Goal: Communication & Community: Answer question/provide support

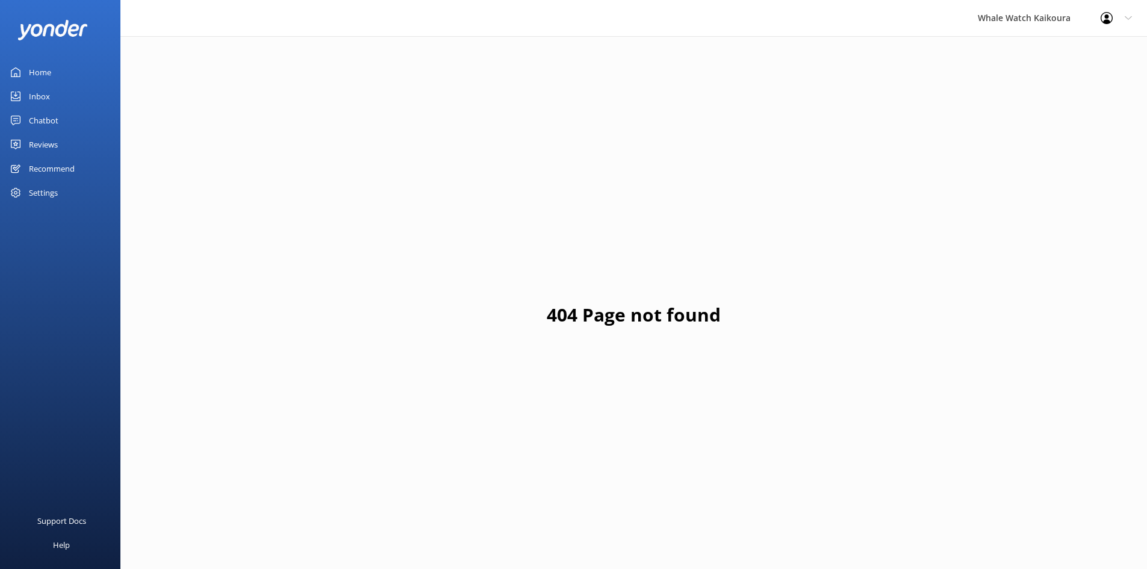
click at [62, 102] on link "Inbox" at bounding box center [60, 96] width 120 height 24
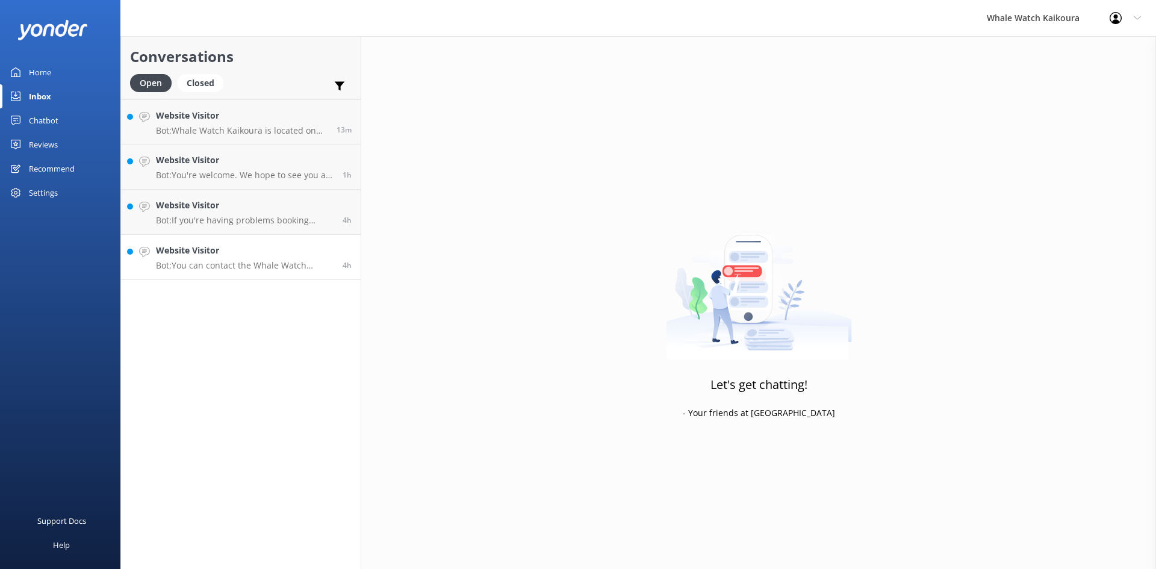
click at [232, 268] on p "Bot: You can contact the Whale Watch Kaikoura team at [PHONE_NUMBER] or [PHONE_…" at bounding box center [245, 265] width 178 height 11
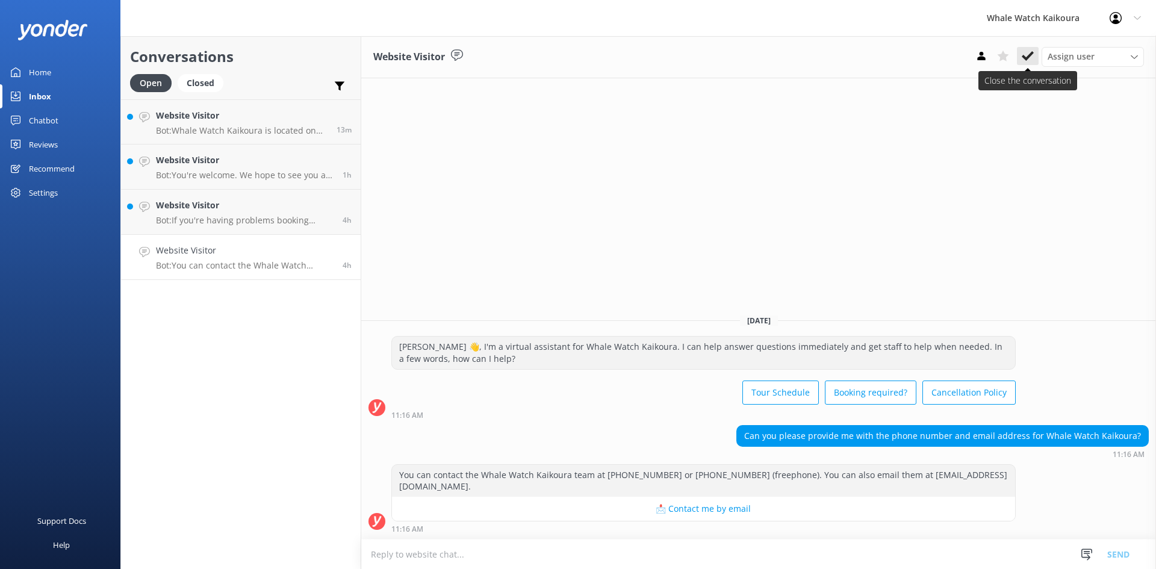
click at [1023, 55] on use at bounding box center [1028, 56] width 12 height 10
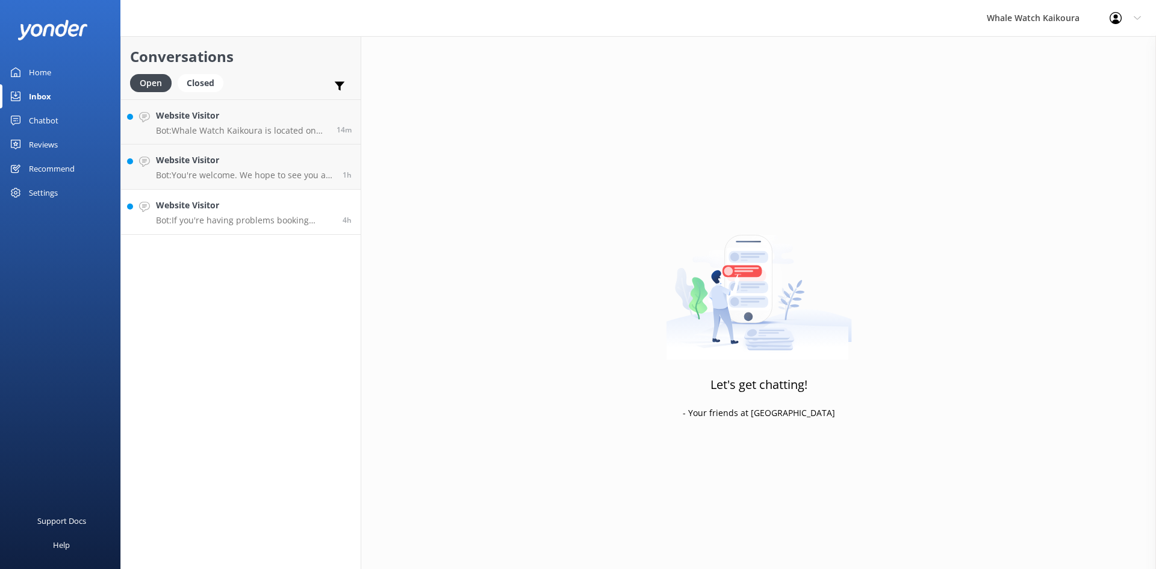
click at [258, 220] on p "Bot: If you're having problems booking online, please email your request to [EM…" at bounding box center [245, 220] width 178 height 11
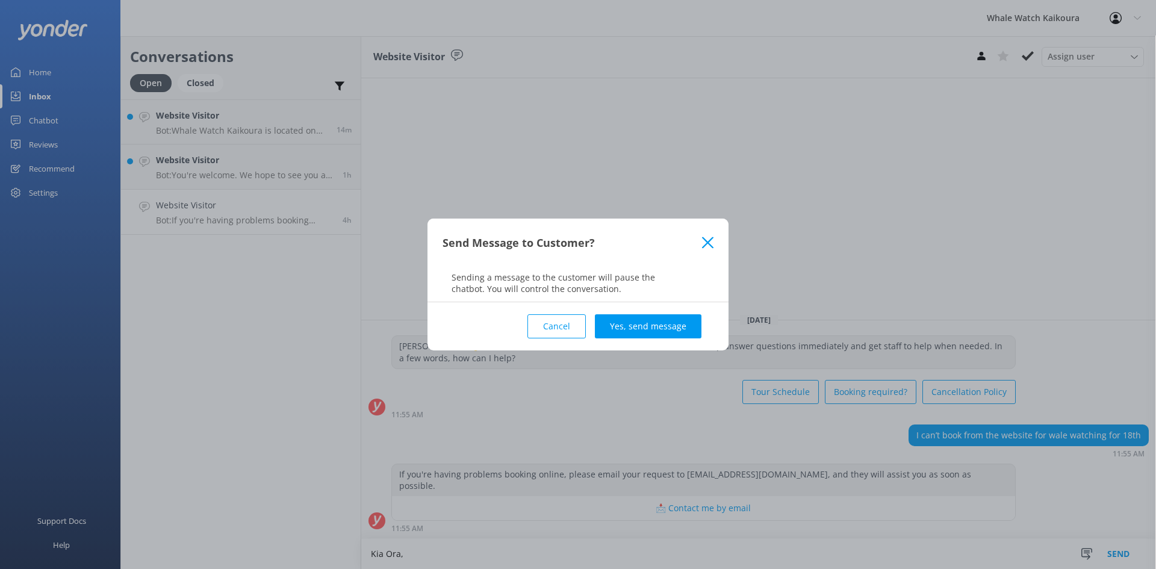
click at [549, 327] on button "Cancel" at bounding box center [556, 326] width 58 height 24
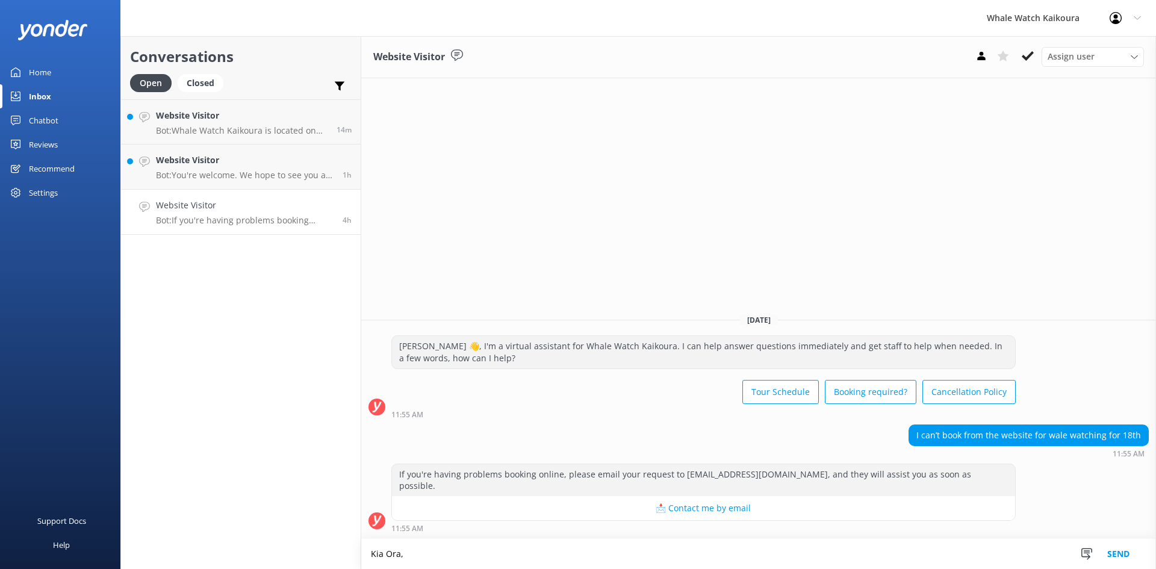
click at [462, 553] on textarea "Kia Ora," at bounding box center [758, 554] width 795 height 30
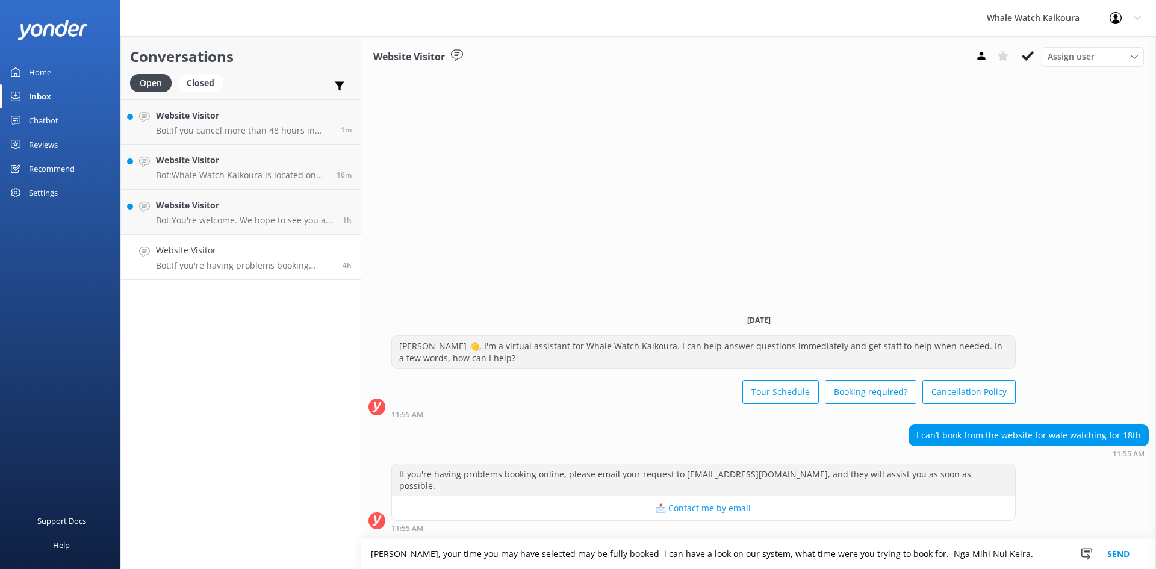
type textarea "[PERSON_NAME], your time you may have selected may be fully booked i can have a…"
click at [1111, 549] on button "Send" at bounding box center [1118, 554] width 45 height 30
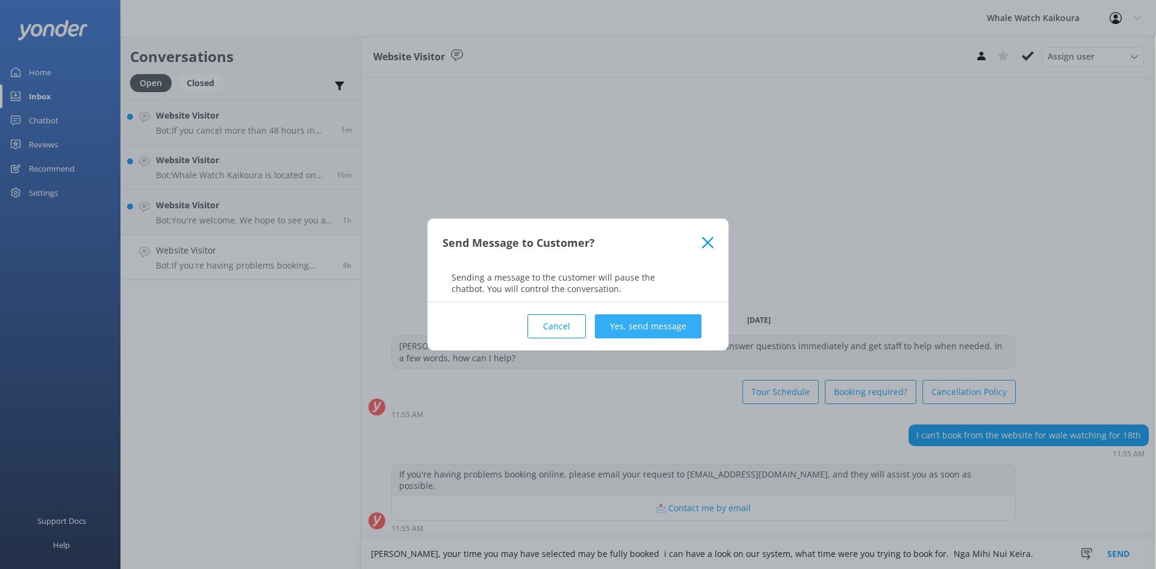
click at [637, 327] on button "Yes, send message" at bounding box center [648, 326] width 107 height 24
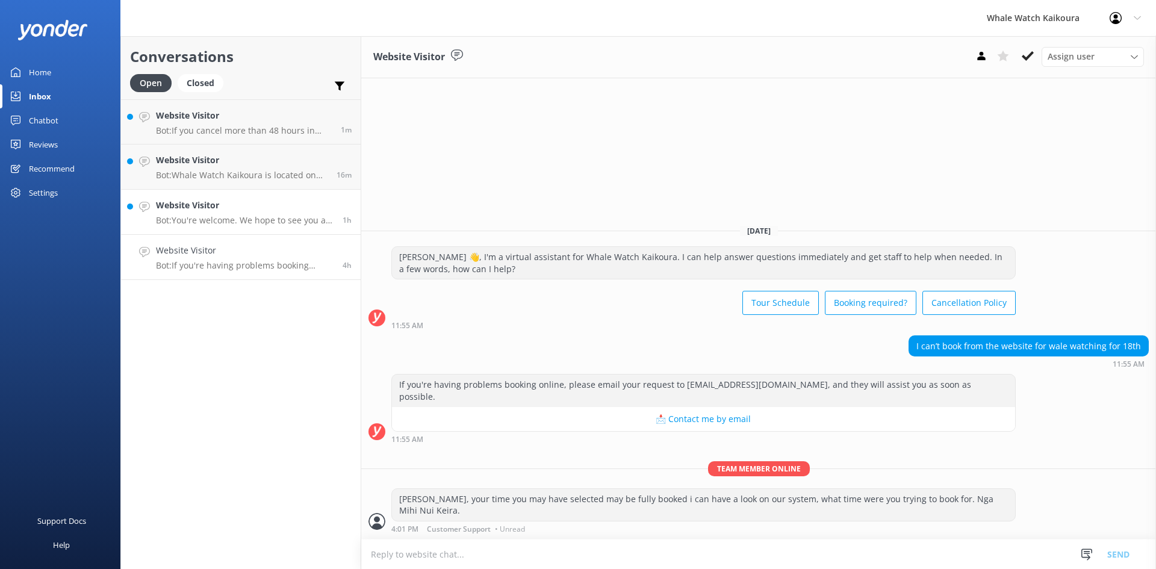
click at [265, 211] on h4 "Website Visitor" at bounding box center [245, 205] width 178 height 13
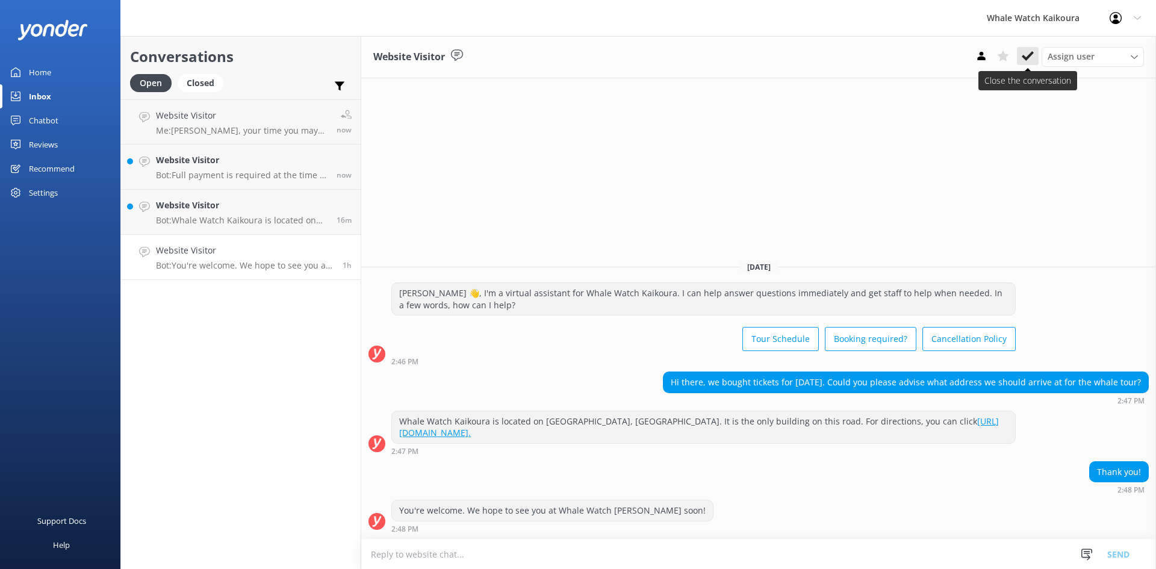
click at [1032, 62] on icon at bounding box center [1028, 56] width 12 height 12
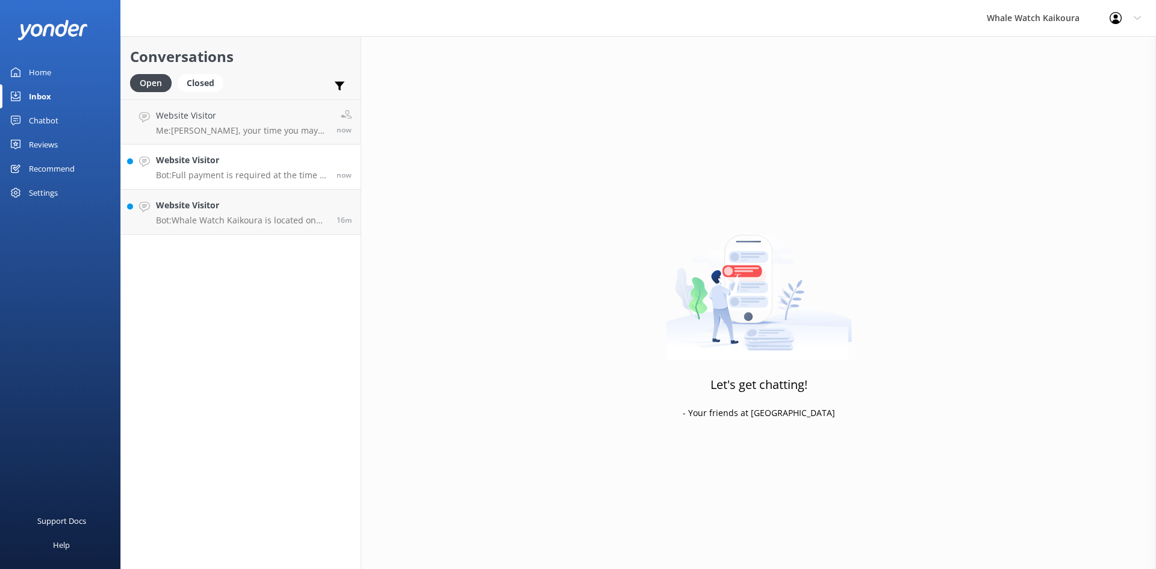
click at [252, 170] on p "Bot: Full payment is required at the time of booking to confirm your reservatio…" at bounding box center [242, 175] width 172 height 11
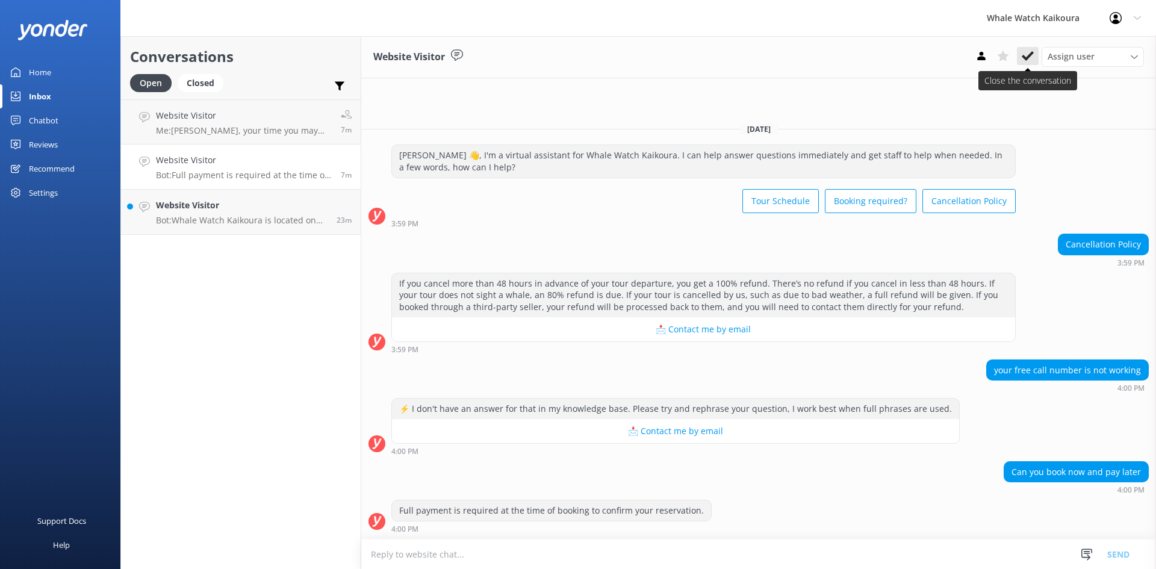
click at [1026, 59] on use at bounding box center [1028, 56] width 12 height 10
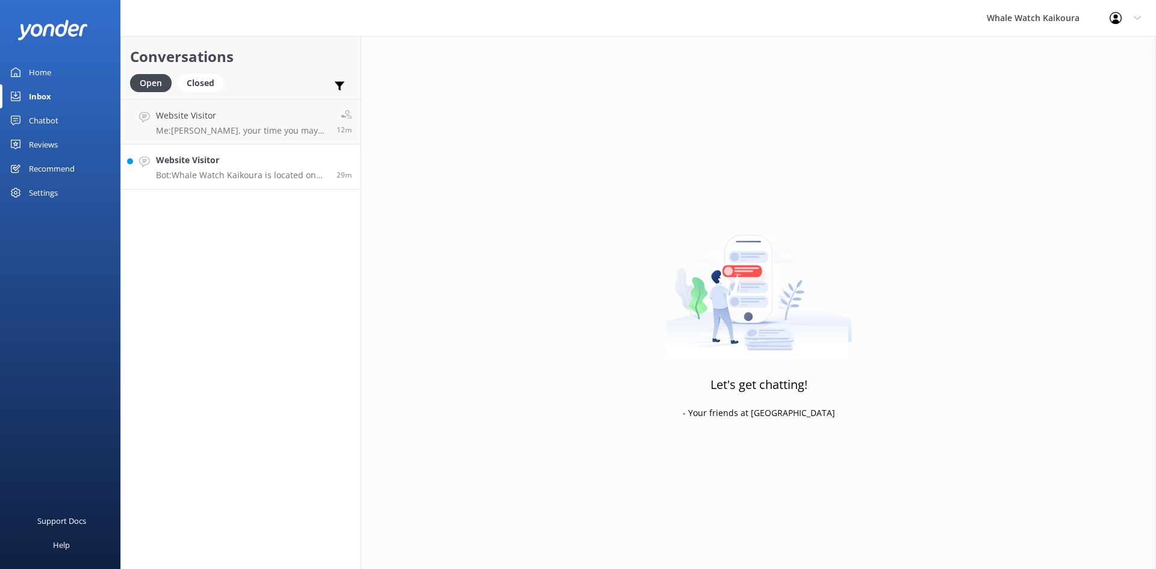
click at [235, 161] on h4 "Website Visitor" at bounding box center [242, 160] width 172 height 13
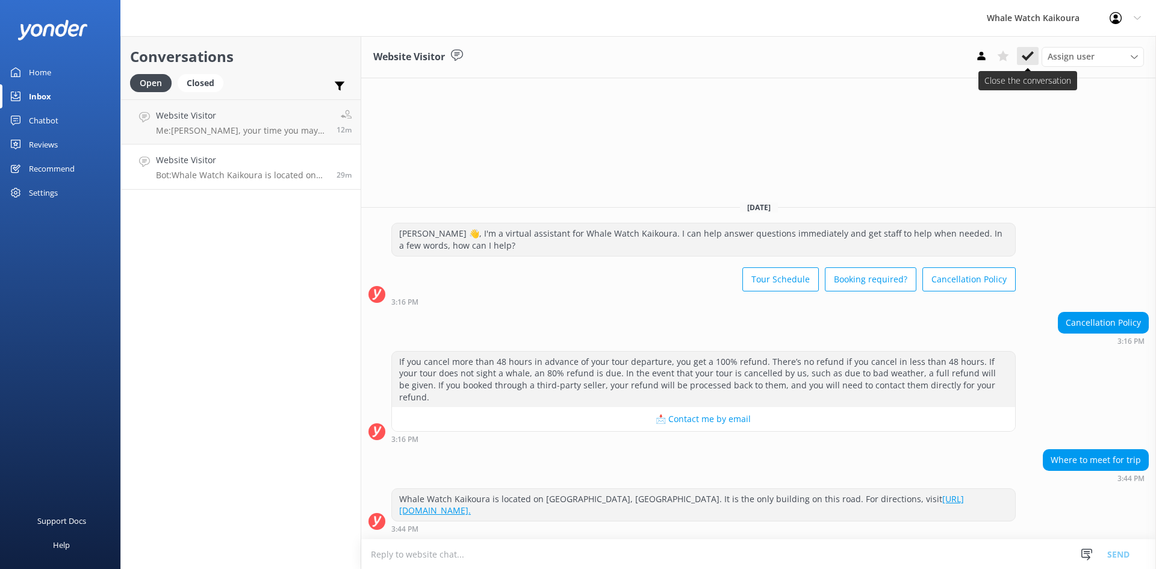
click at [1026, 56] on icon at bounding box center [1028, 56] width 12 height 12
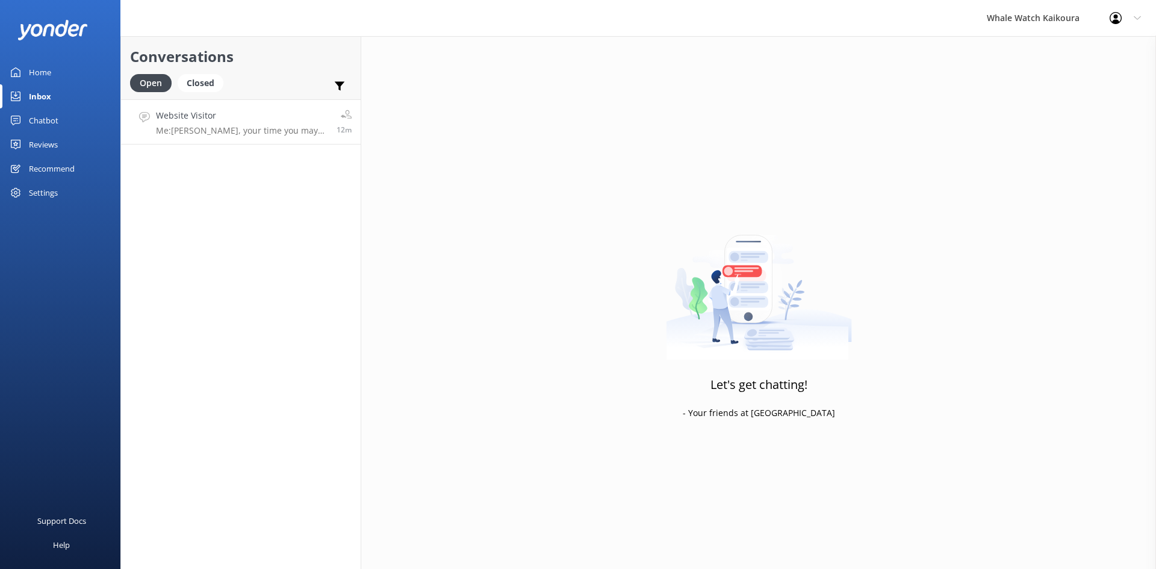
click at [248, 140] on link "Website Visitor Me: [PERSON_NAME], your time you may have selected may be fully…" at bounding box center [241, 121] width 240 height 45
